Goal: Transaction & Acquisition: Purchase product/service

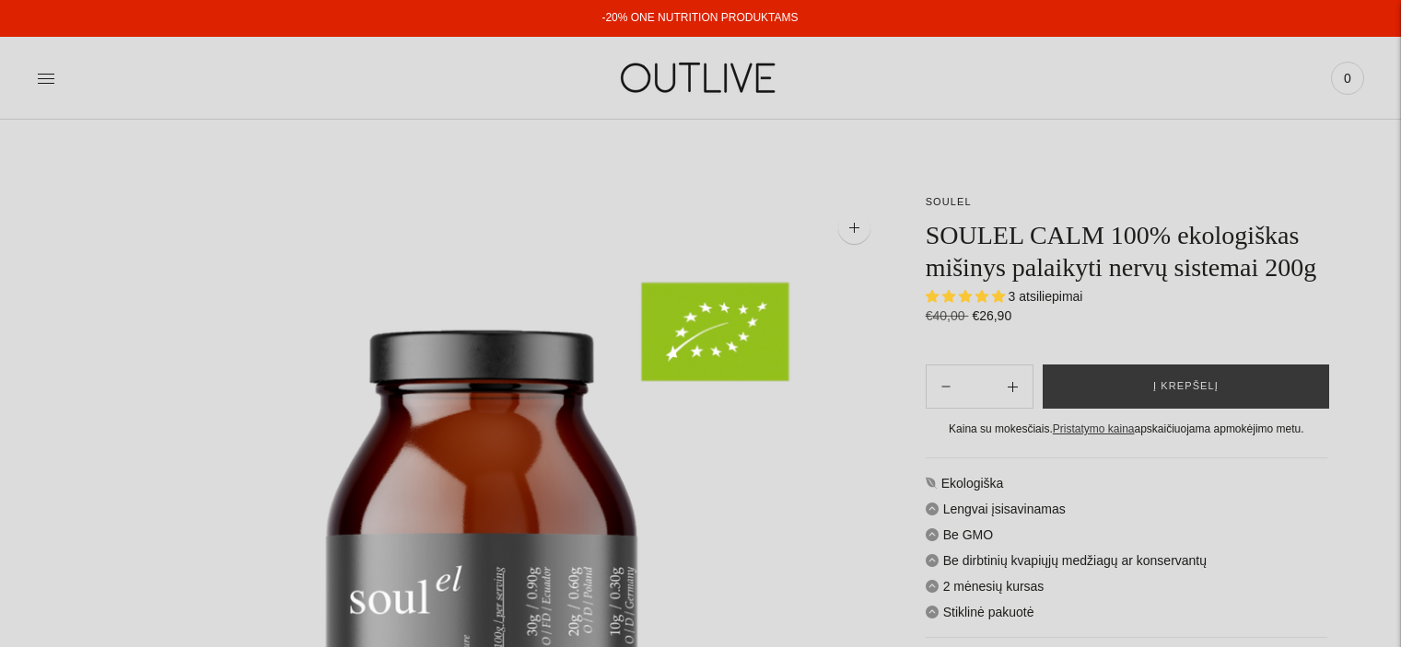
select select "**********"
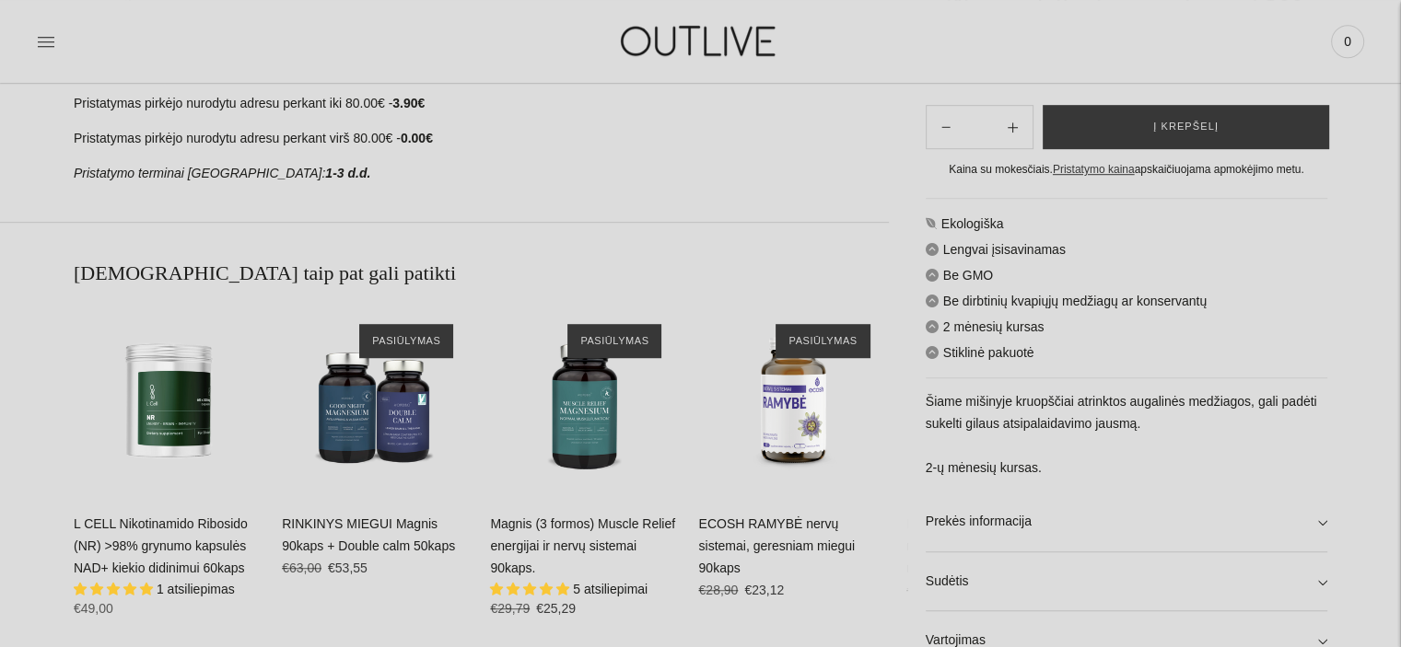
scroll to position [1381, 0]
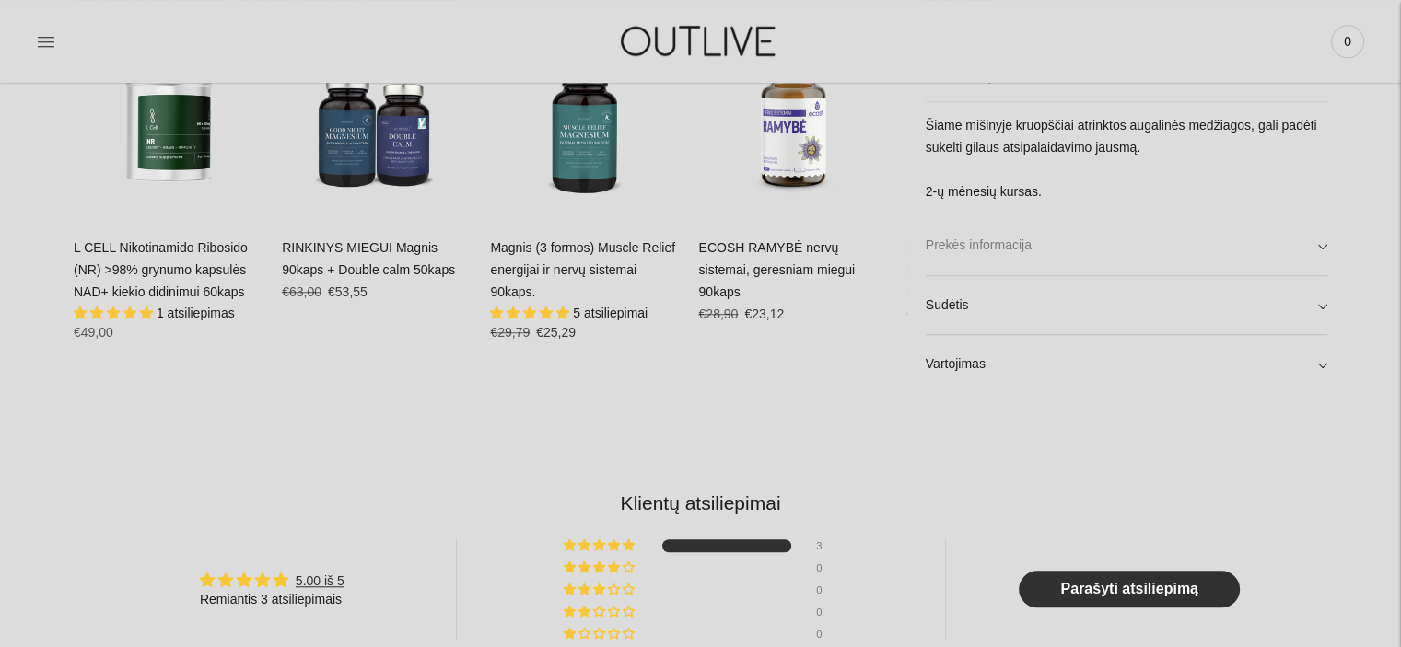
click at [1063, 257] on link "Prekės informacija" at bounding box center [1127, 245] width 402 height 59
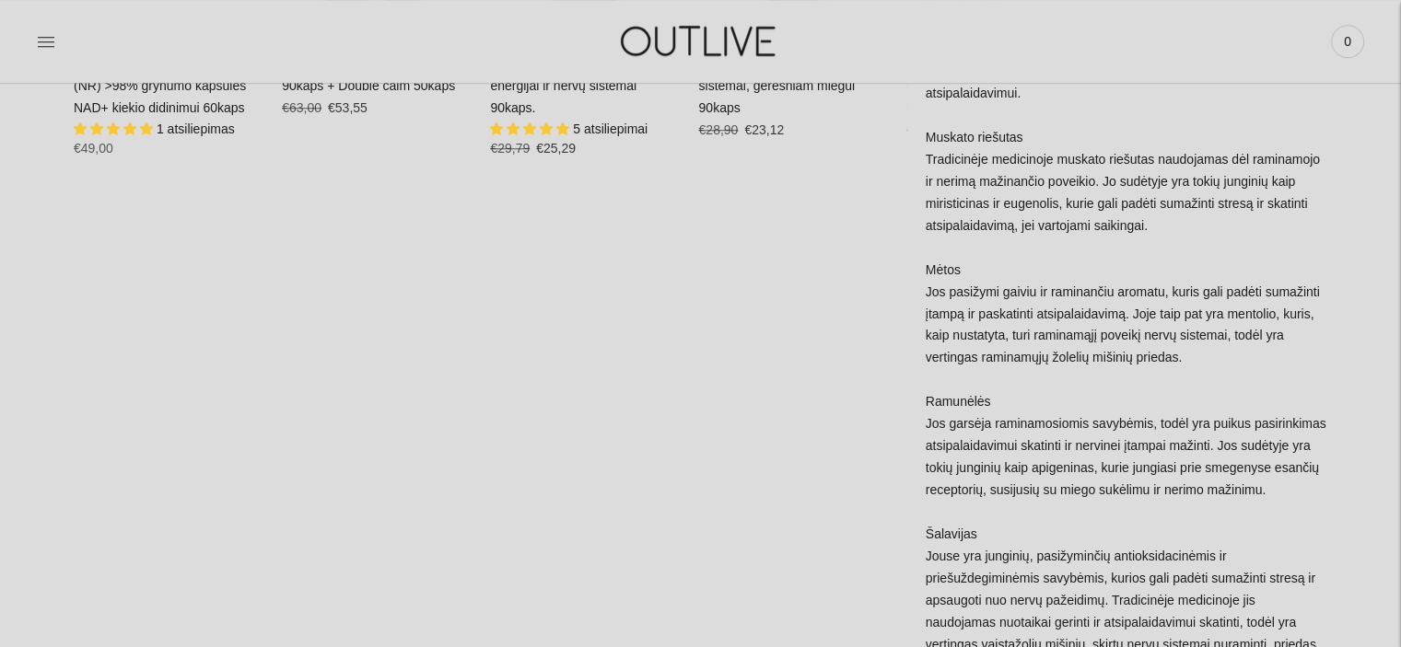
scroll to position [1842, 0]
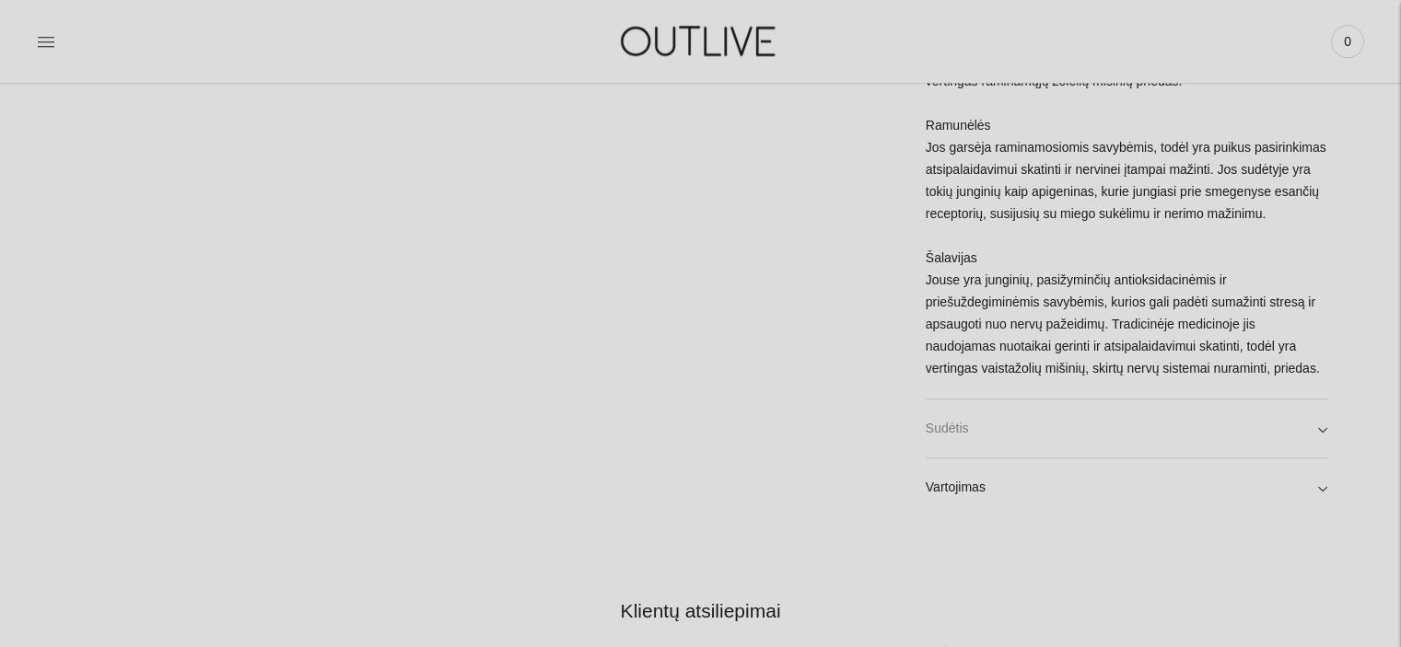
click at [1164, 415] on link "Sudėtis" at bounding box center [1127, 429] width 402 height 59
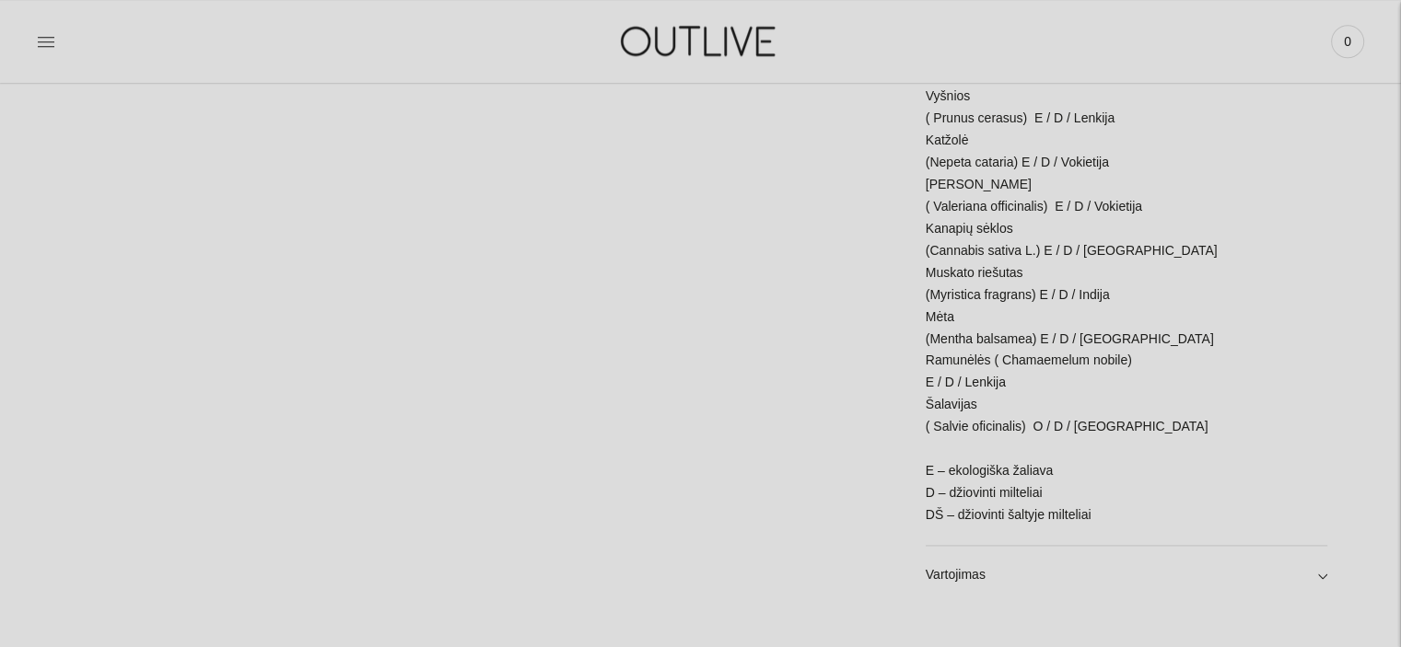
scroll to position [2579, 0]
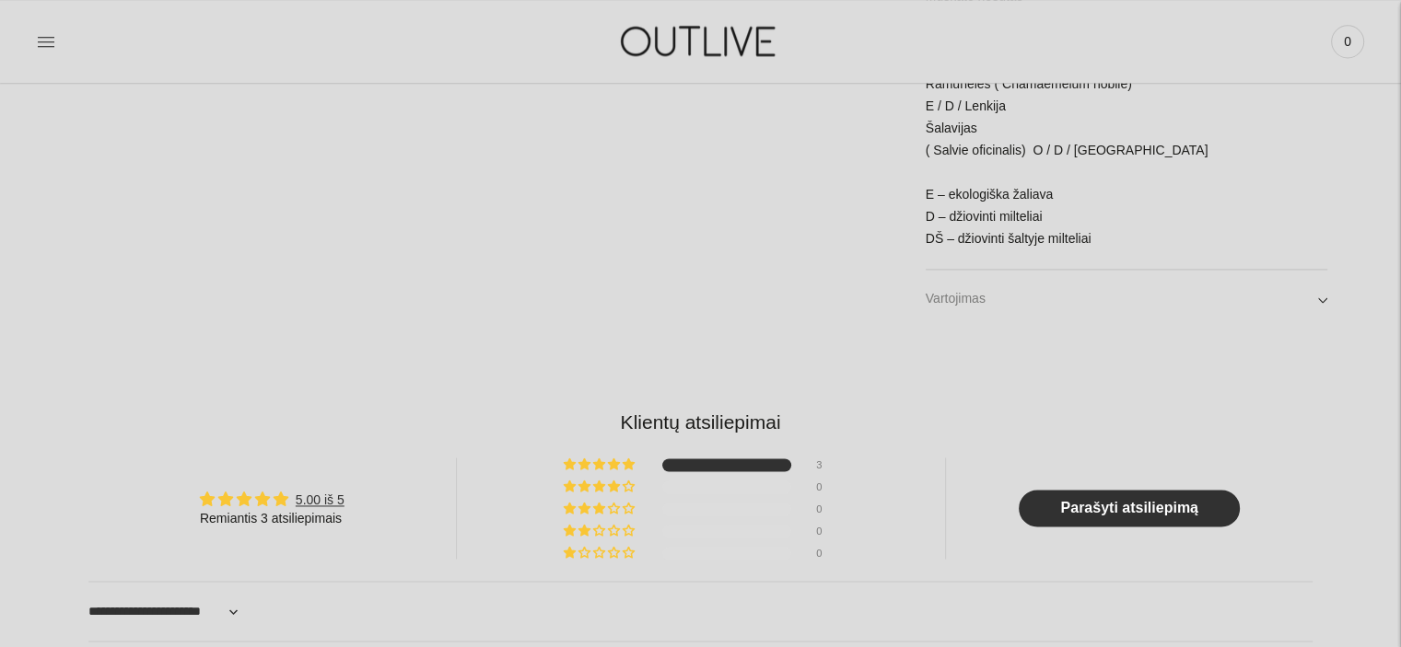
click at [1093, 274] on link "Vartojimas" at bounding box center [1127, 299] width 402 height 59
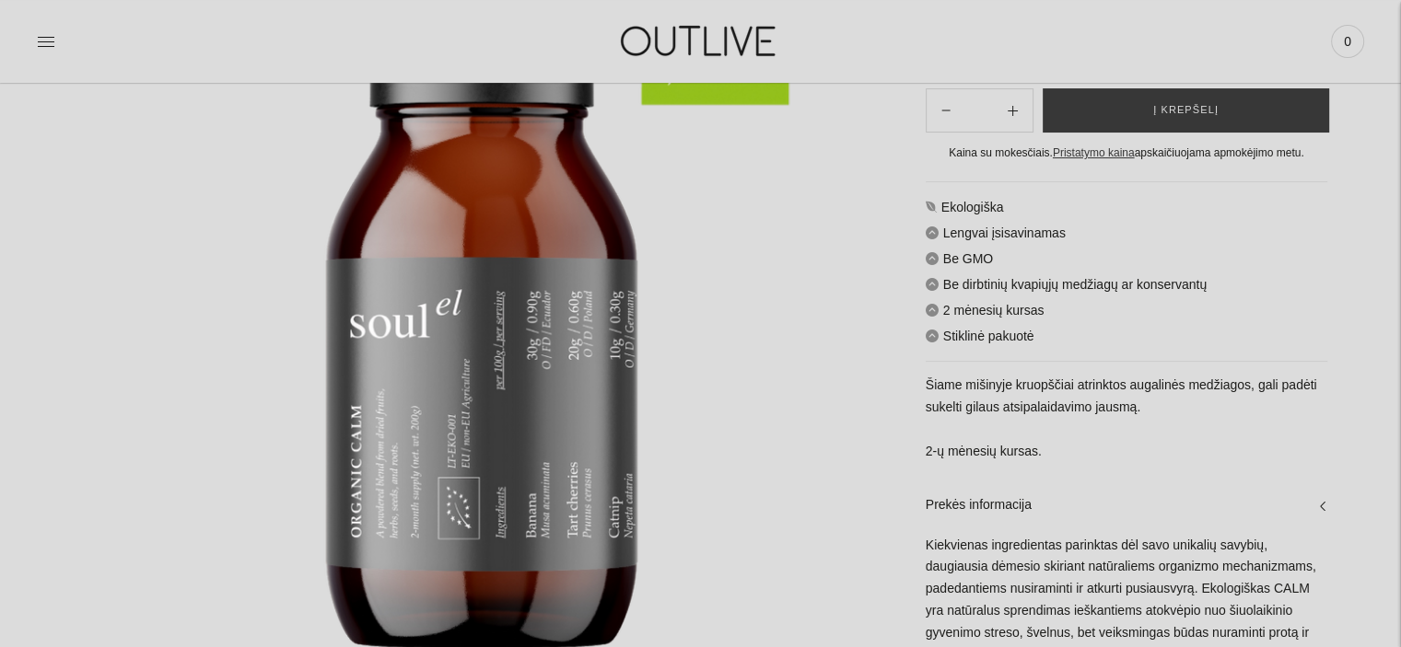
scroll to position [0, 0]
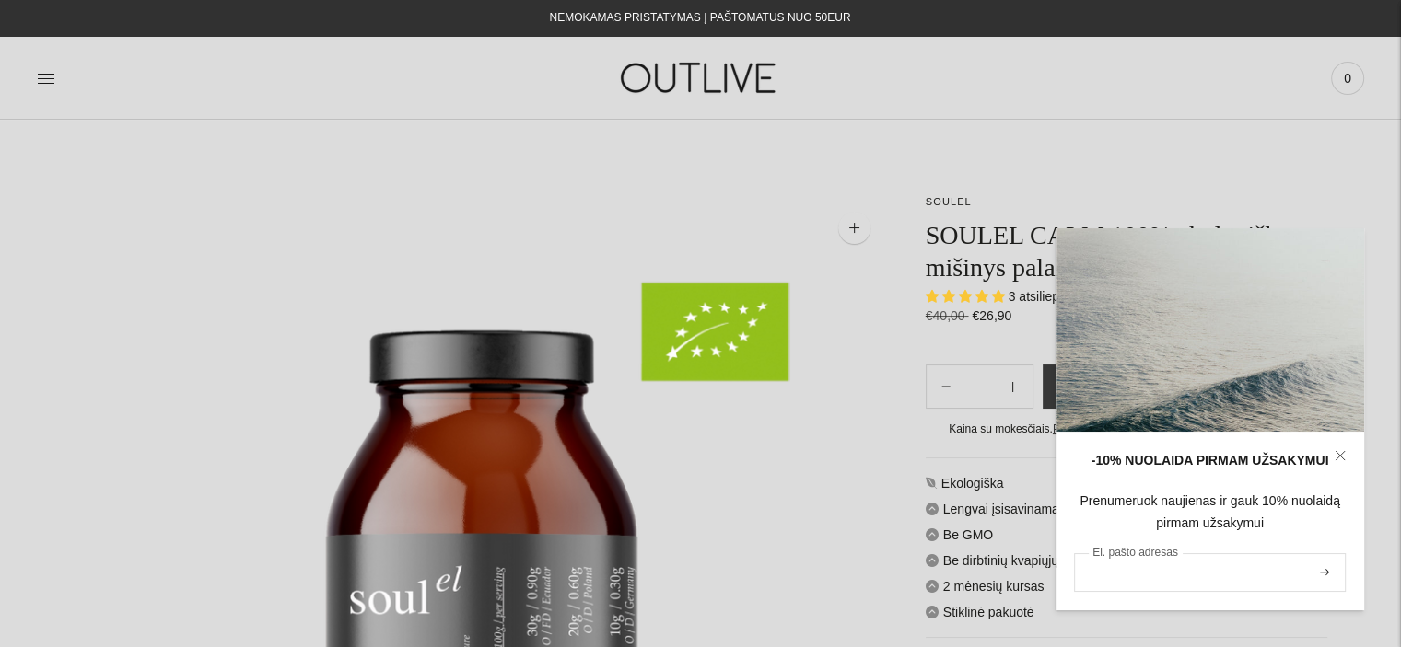
click at [1130, 571] on input "El. pašto adresas" at bounding box center [1210, 573] width 272 height 39
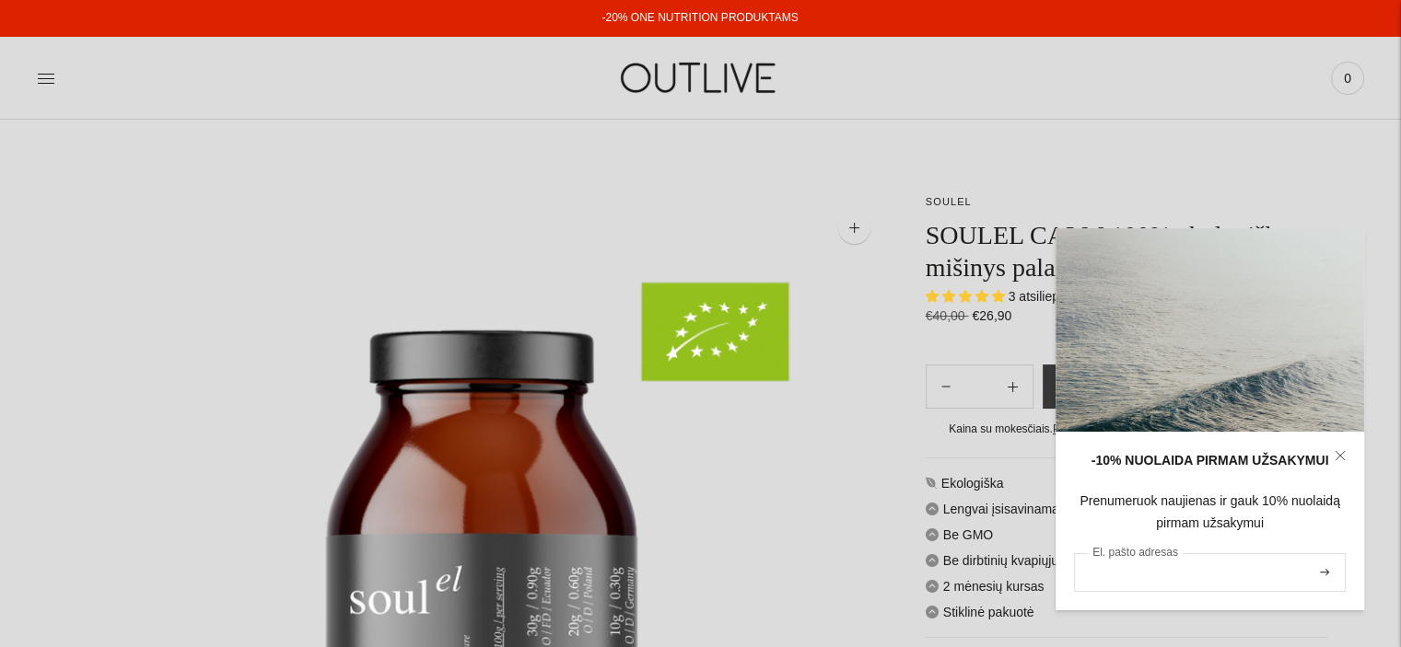
click at [1104, 574] on input "El. pašto adresas" at bounding box center [1210, 573] width 272 height 39
type input "**********"
click at [1326, 572] on icon "submit" at bounding box center [1324, 572] width 9 height 6
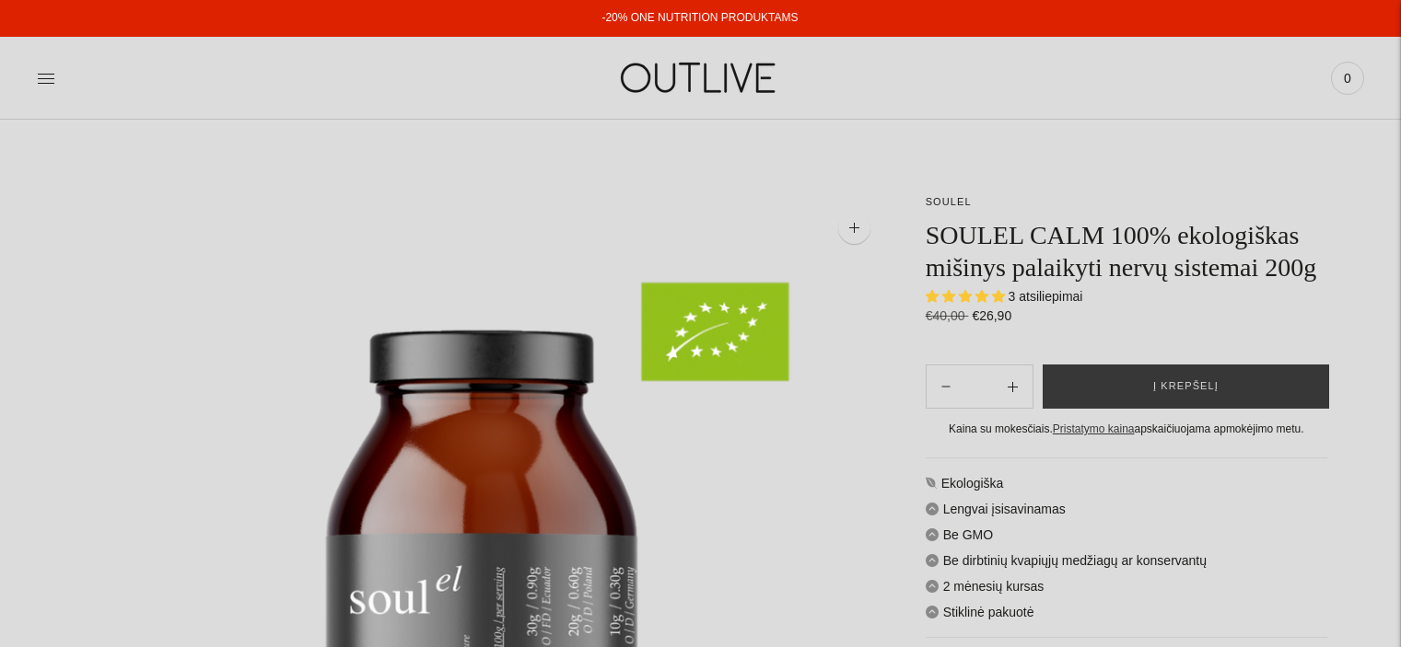
select select "**********"
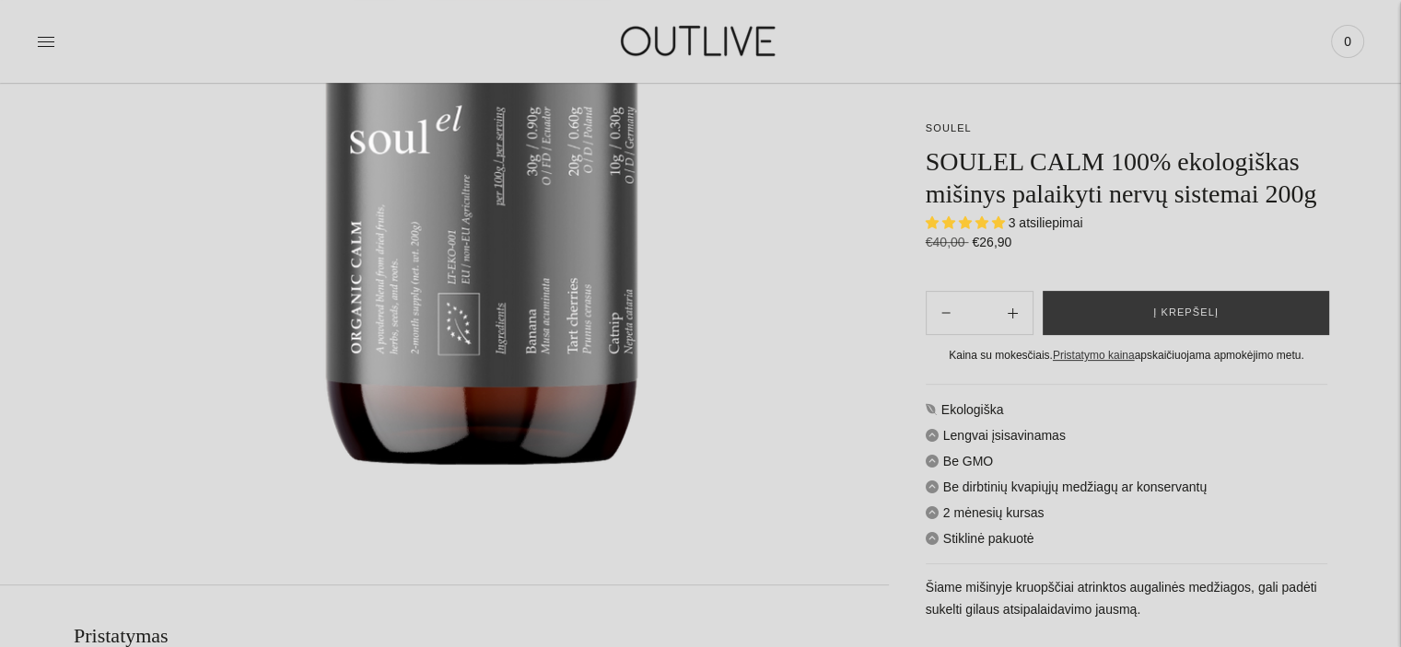
scroll to position [553, 0]
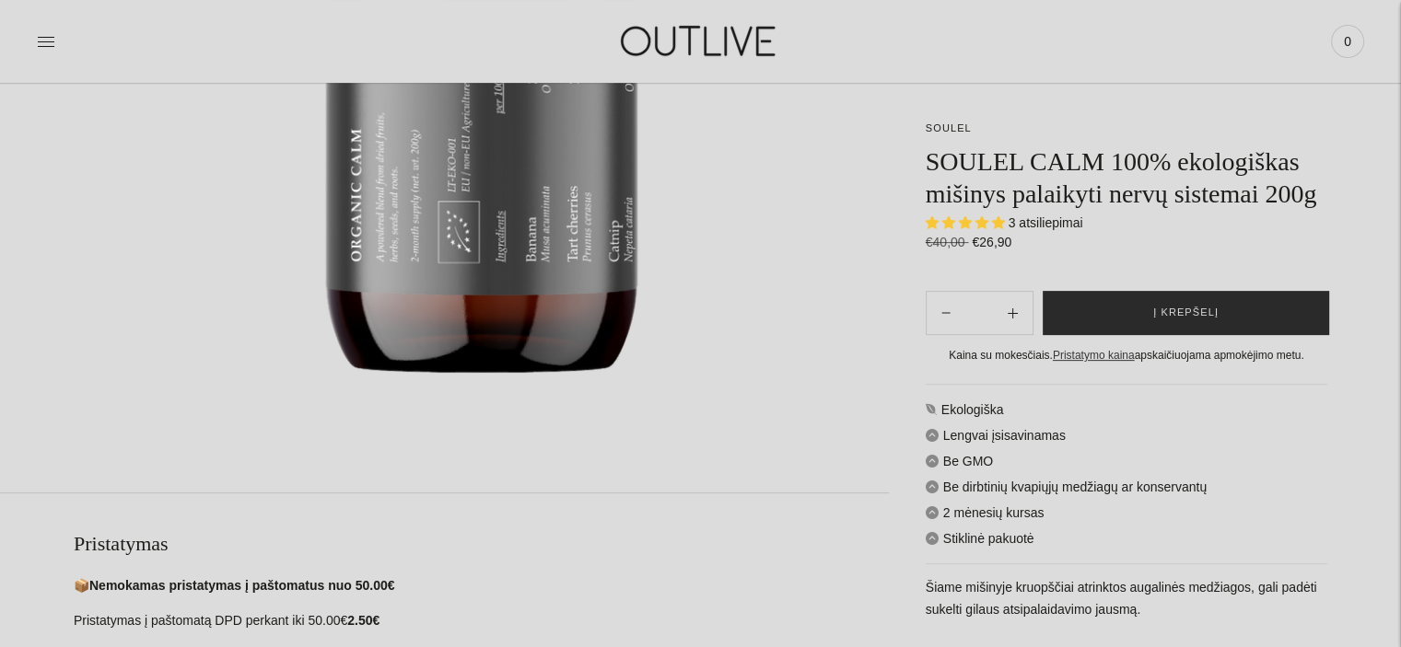
click at [1146, 310] on button "Į krepšelį" at bounding box center [1186, 313] width 286 height 44
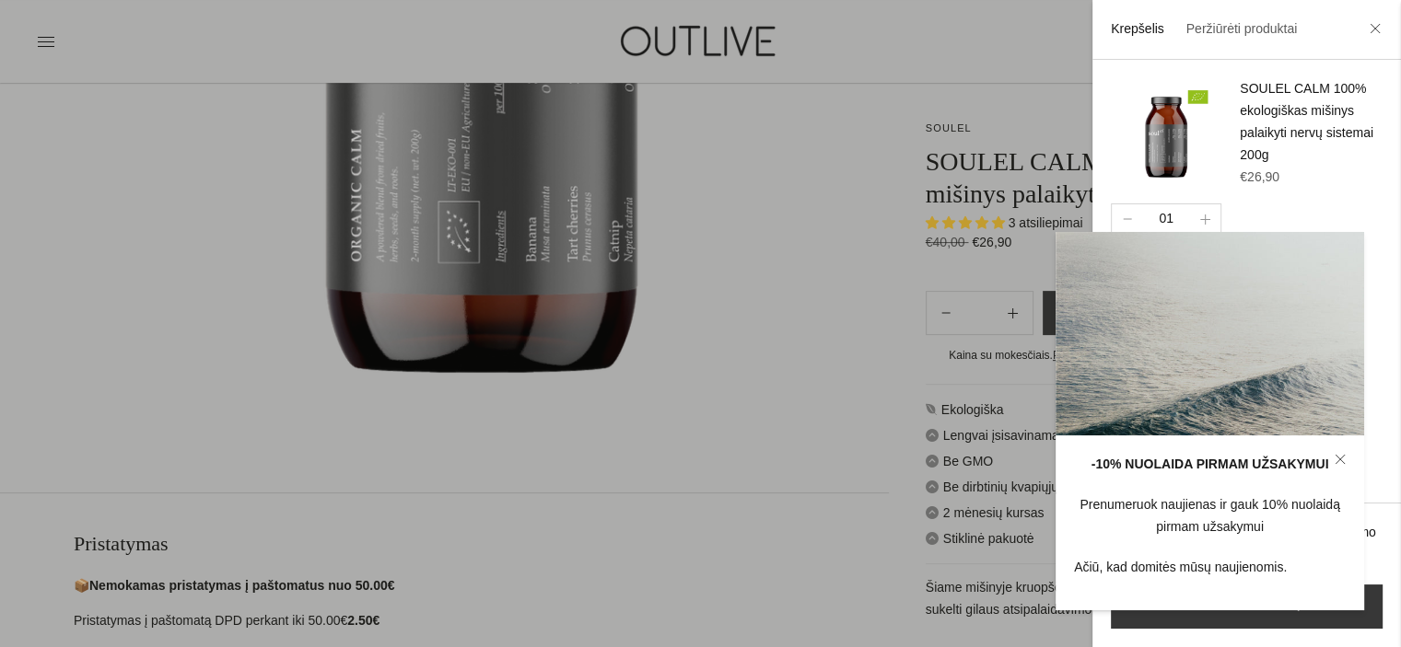
click at [1343, 456] on icon at bounding box center [1339, 460] width 8 height 8
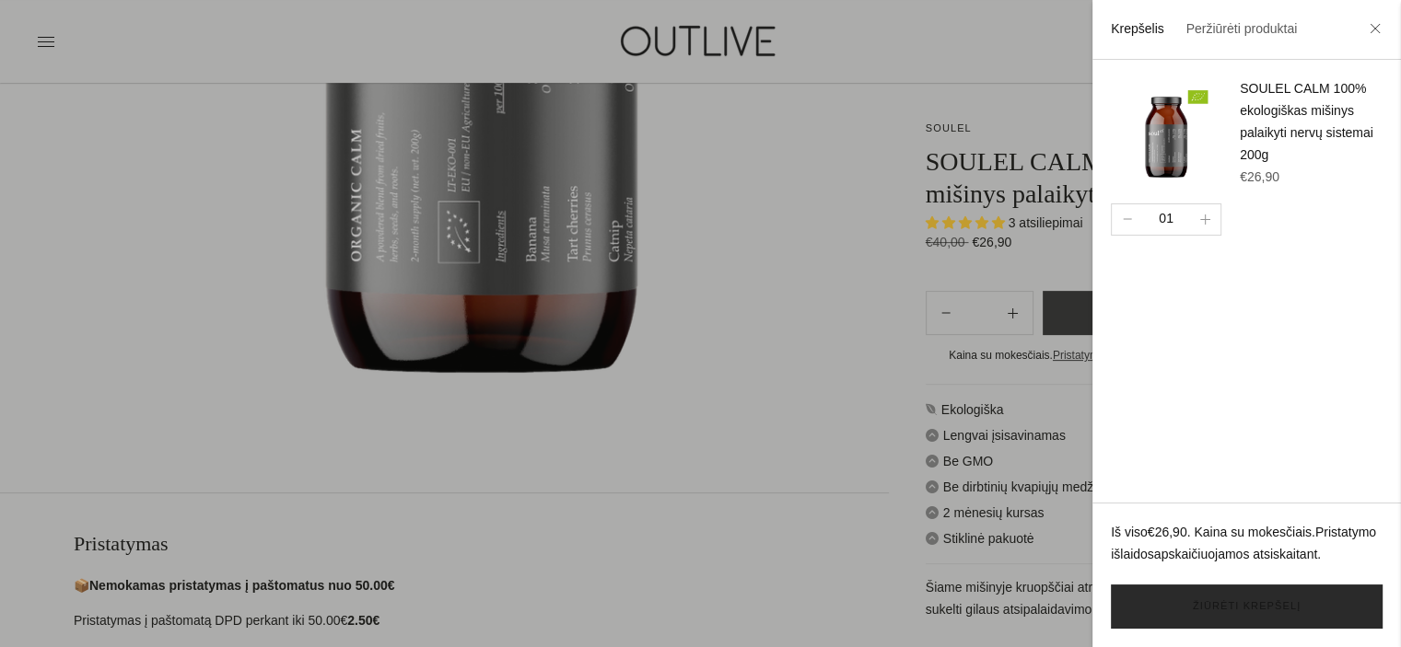
click at [1272, 608] on link "Žiūrėti krepšelį" at bounding box center [1247, 607] width 272 height 44
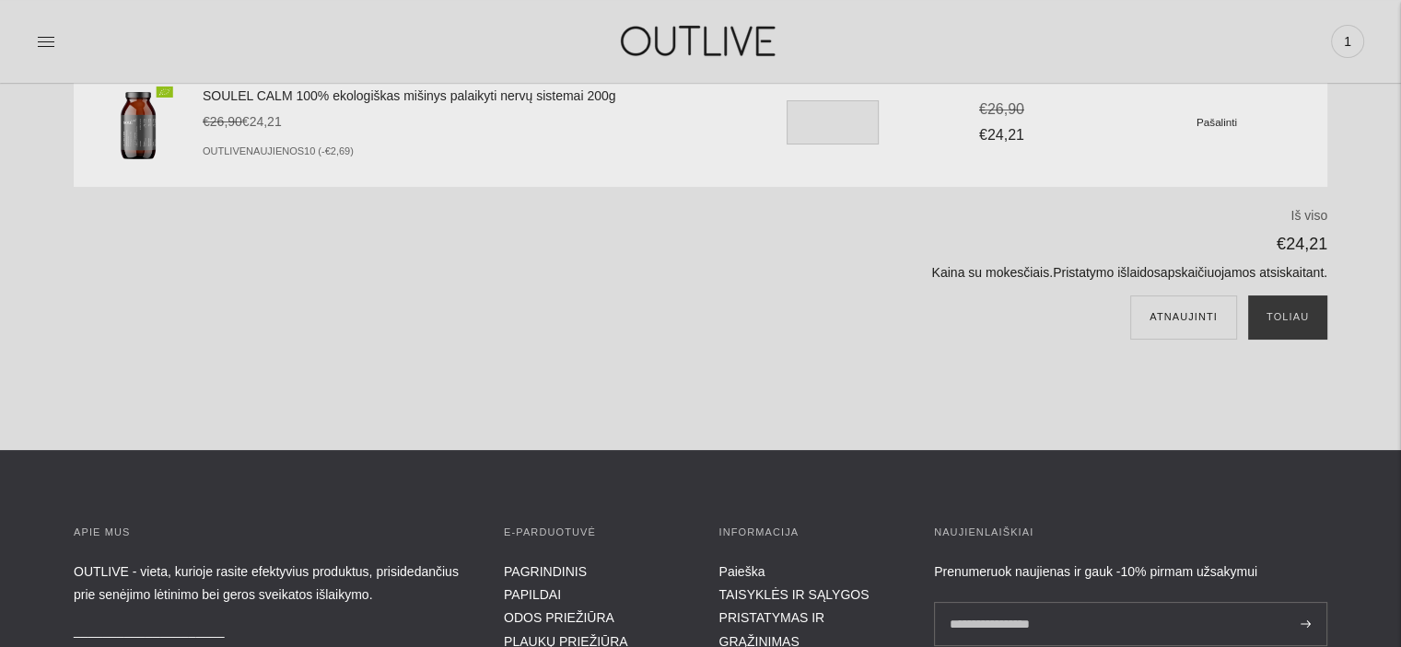
scroll to position [92, 0]
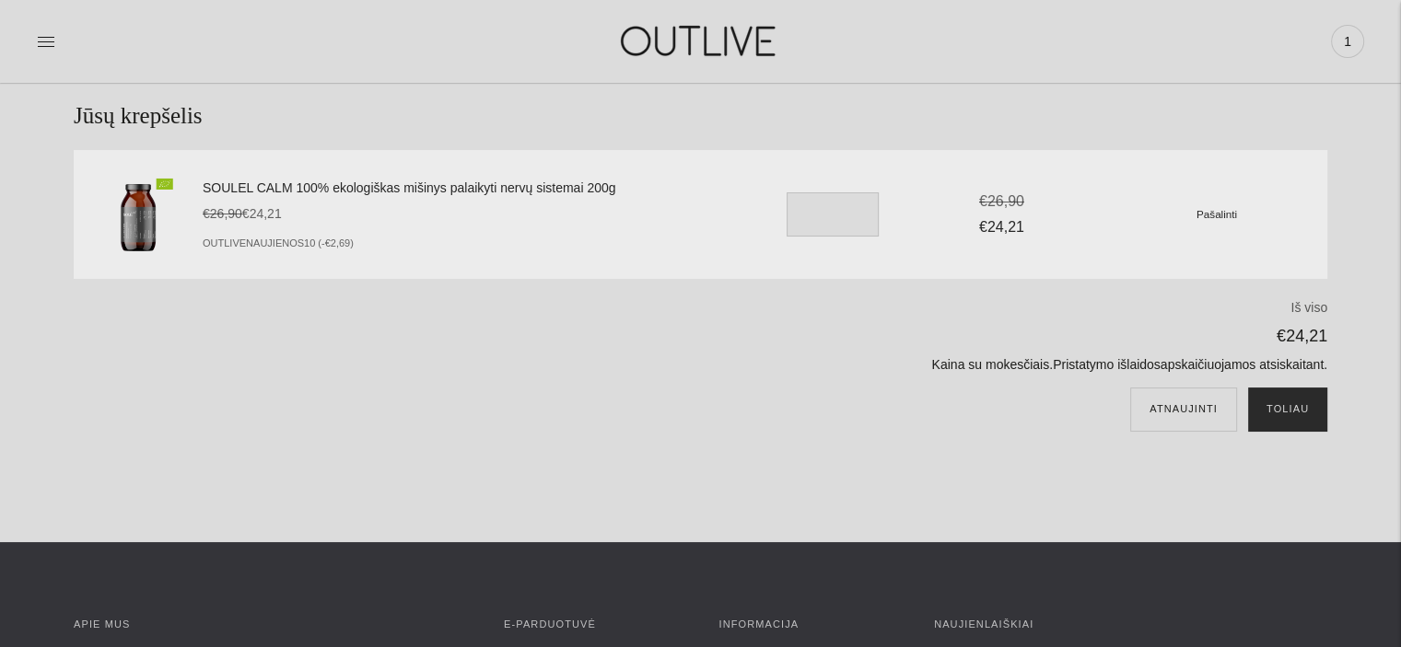
click at [1294, 407] on button "Toliau" at bounding box center [1287, 410] width 79 height 44
